Goal: Information Seeking & Learning: Check status

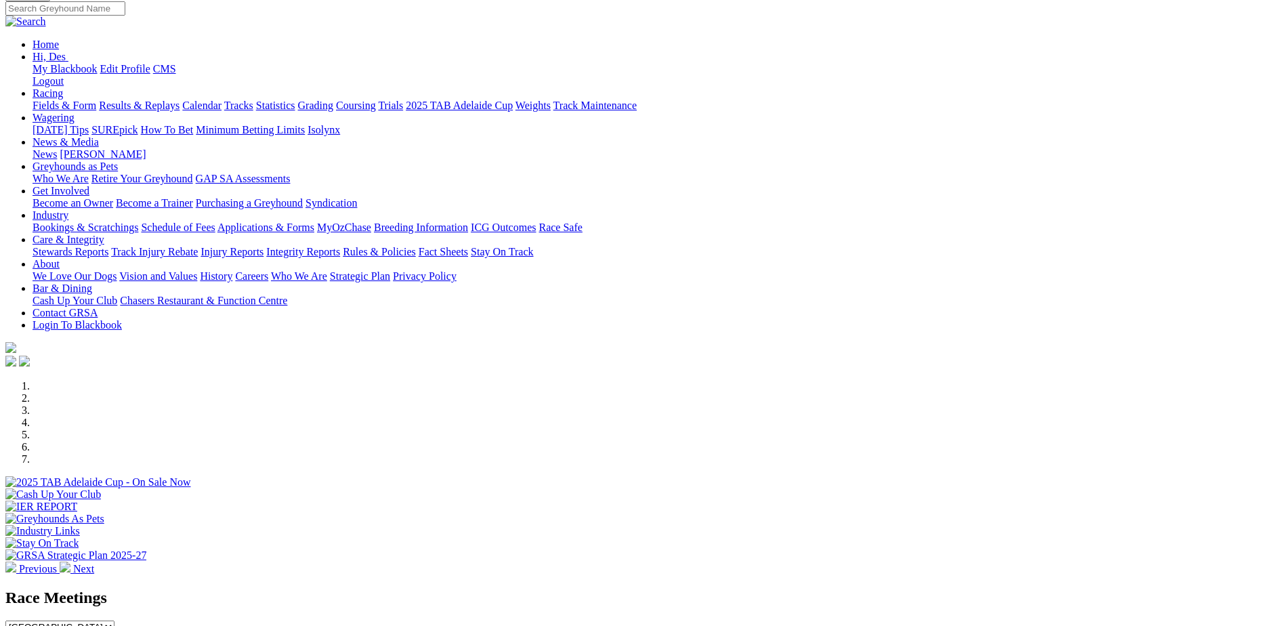
scroll to position [135, 0]
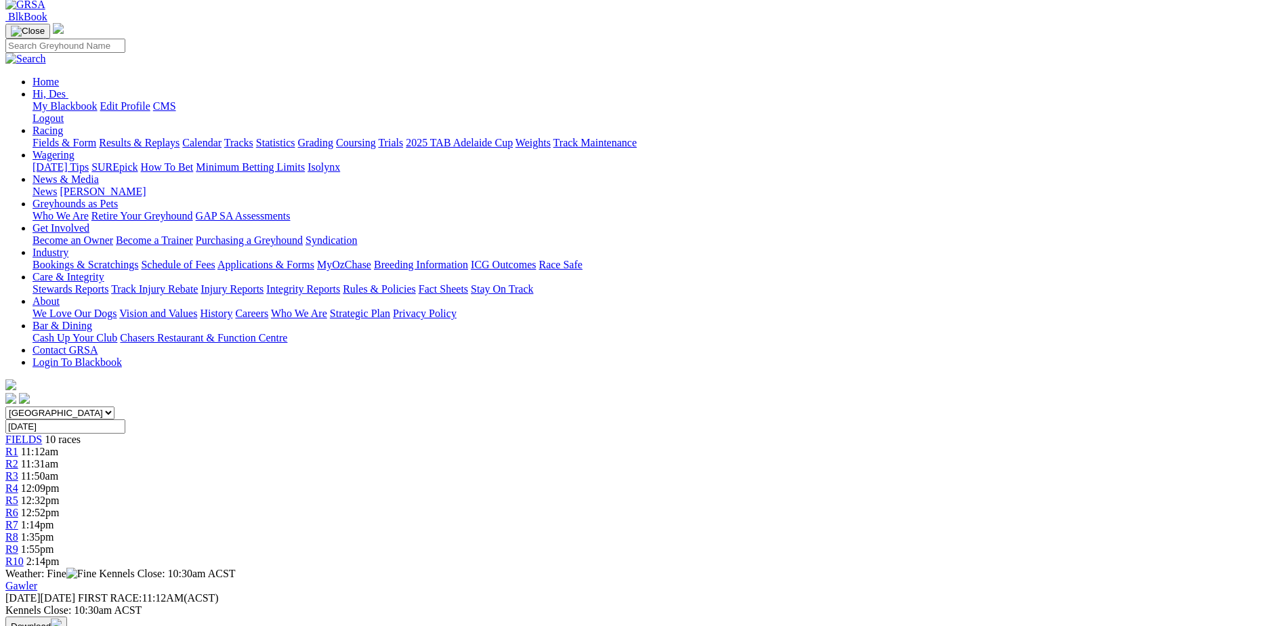
scroll to position [87, 0]
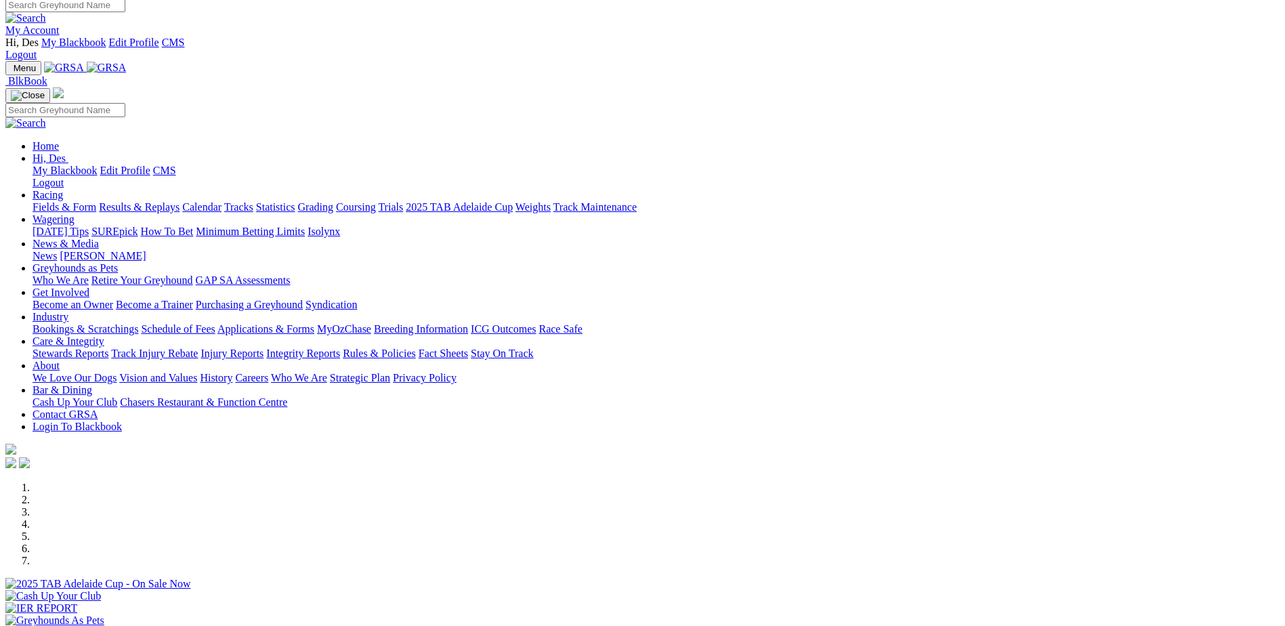
scroll to position [12, 0]
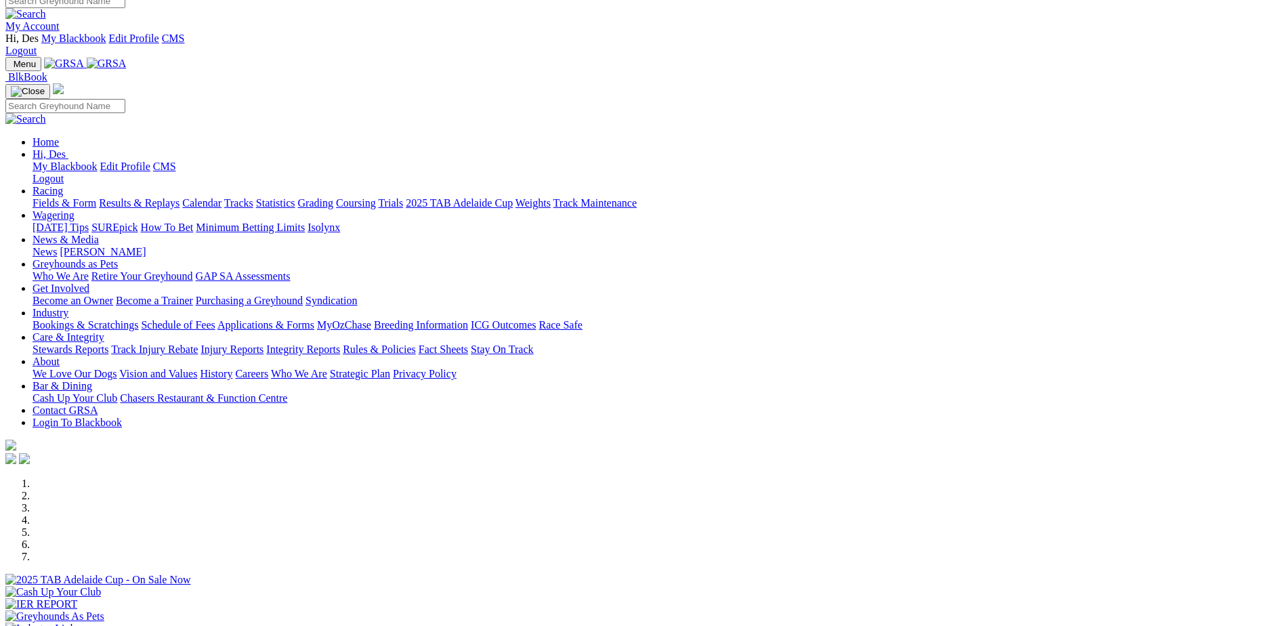
click at [63, 185] on link "Racing" at bounding box center [48, 191] width 30 height 12
click at [180, 197] on link "Results & Replays" at bounding box center [139, 203] width 81 height 12
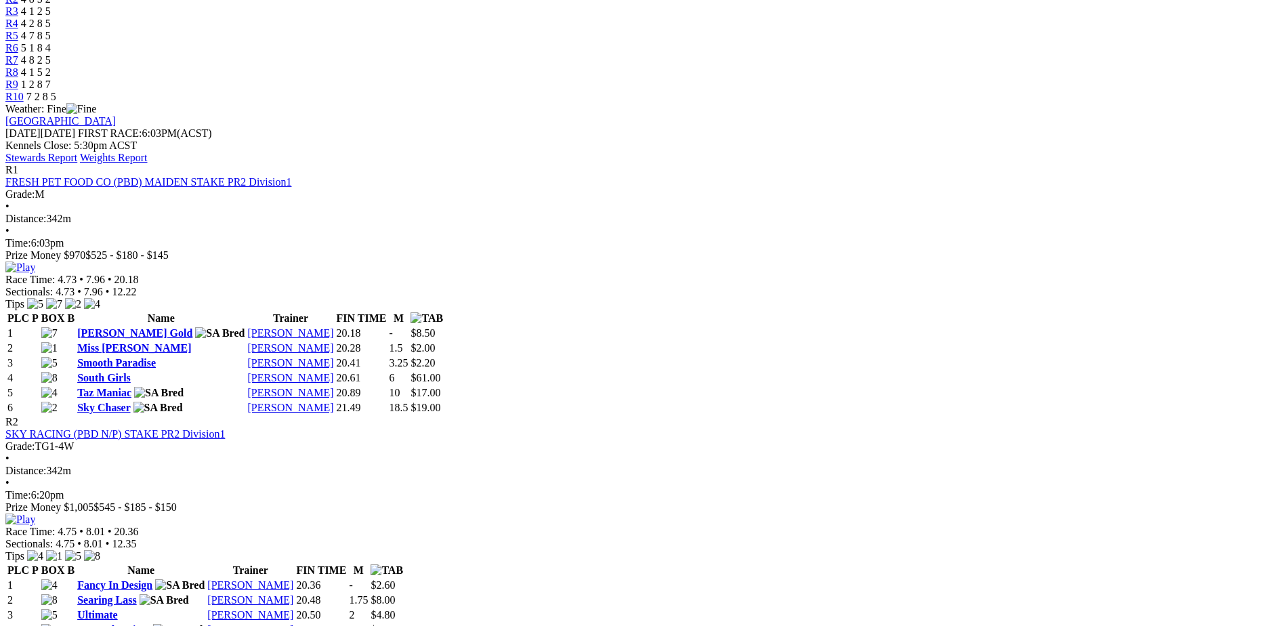
scroll to position [564, 0]
